Goal: Find specific page/section

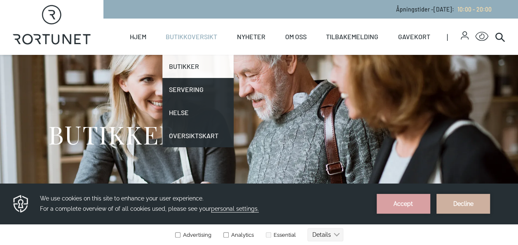
click at [186, 68] on link "Butikker" at bounding box center [197, 66] width 71 height 23
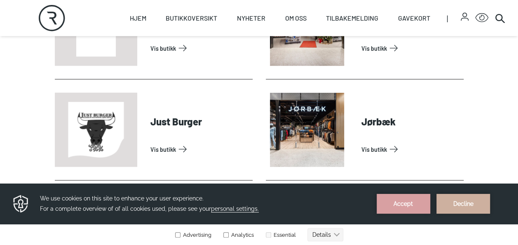
scroll to position [906, 0]
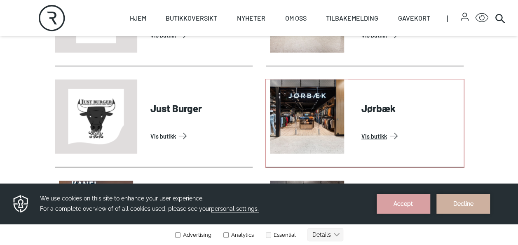
click at [361, 129] on link "Vis butikk" at bounding box center [410, 135] width 99 height 13
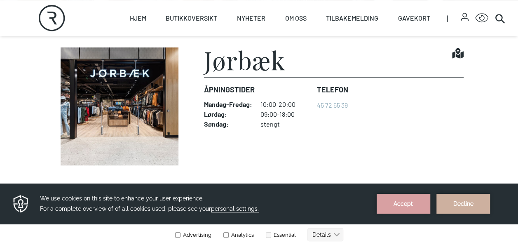
scroll to position [206, 0]
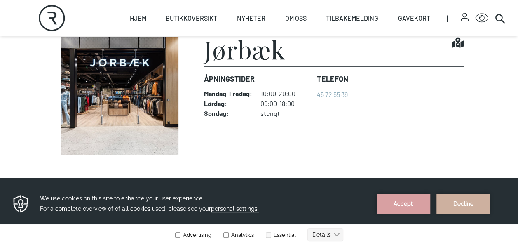
click at [128, 86] on img at bounding box center [120, 96] width 130 height 118
click at [135, 17] on link "Hjem" at bounding box center [137, 18] width 16 height 36
select select "NO"
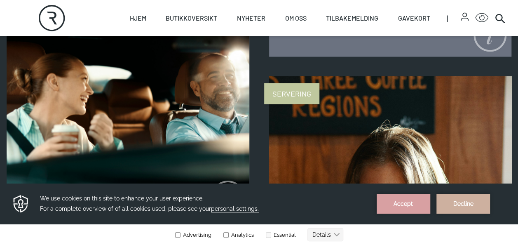
scroll to position [824, 0]
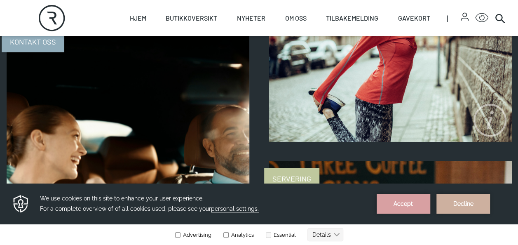
drag, startPoint x: 33, startPoint y: 40, endPoint x: 37, endPoint y: 39, distance: 4.7
click at [33, 40] on span "Kontakt oss" at bounding box center [33, 41] width 63 height 21
